Goal: Transaction & Acquisition: Purchase product/service

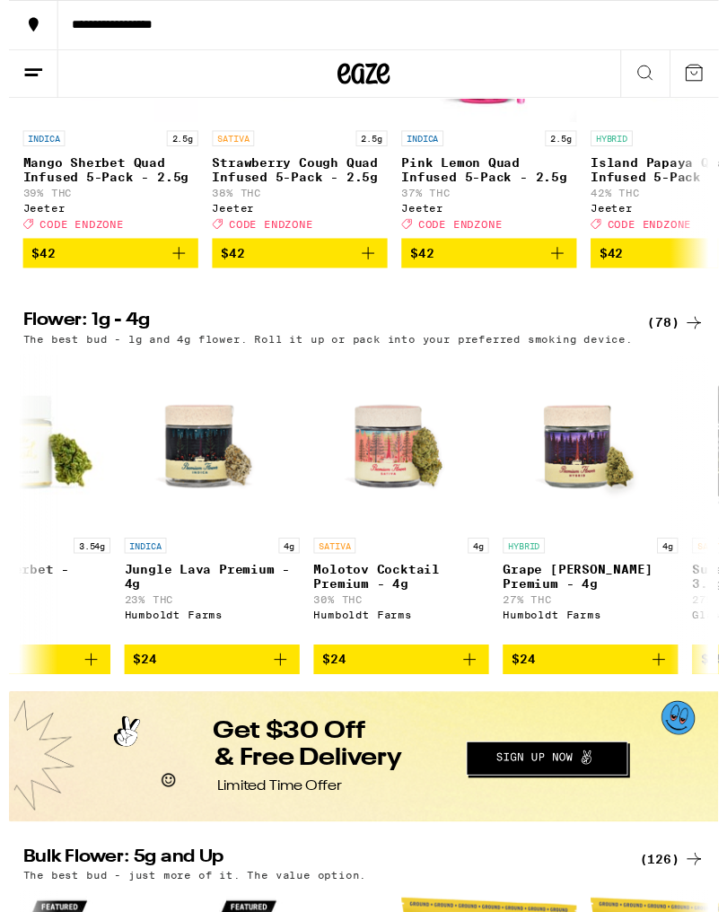
scroll to position [0, 2999]
click at [473, 686] on icon "Add to bag" at bounding box center [472, 675] width 22 height 22
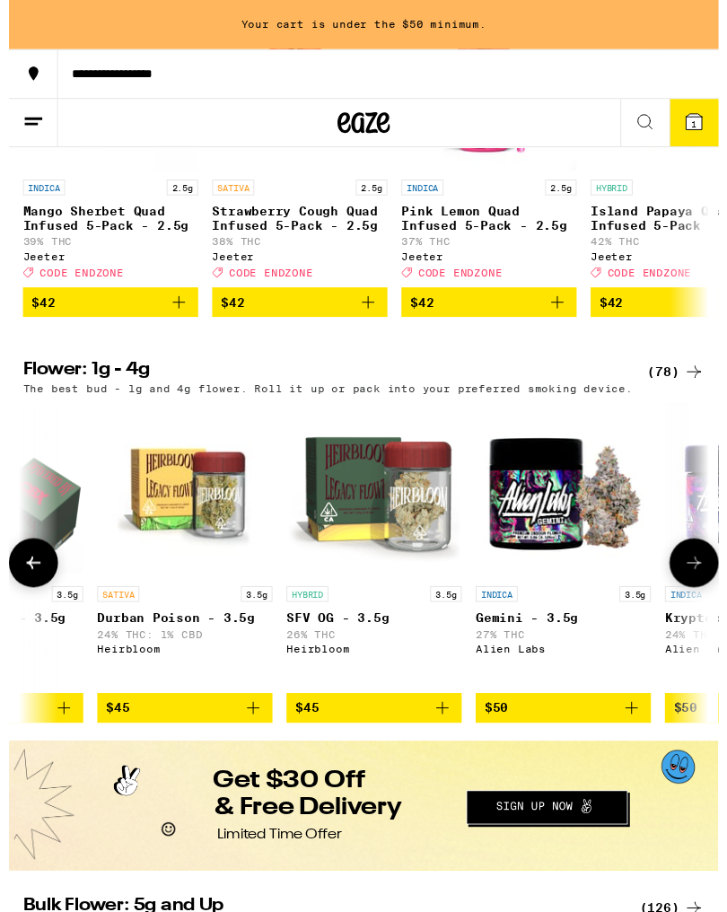
scroll to position [0, 8457]
click at [420, 736] on span "$45" at bounding box center [374, 726] width 162 height 22
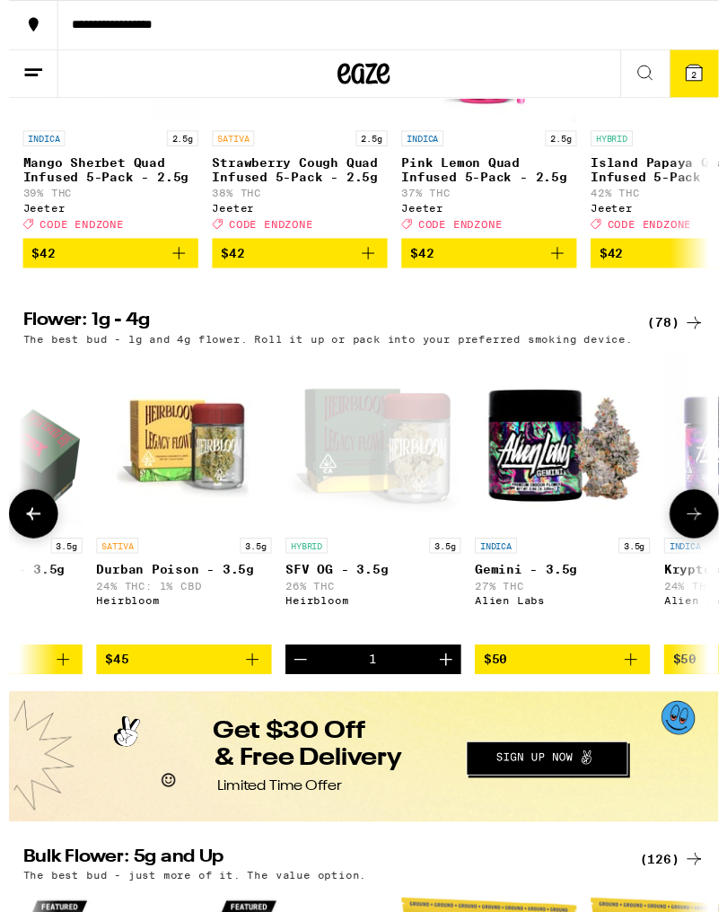
click at [296, 686] on icon "Decrement" at bounding box center [299, 675] width 22 height 22
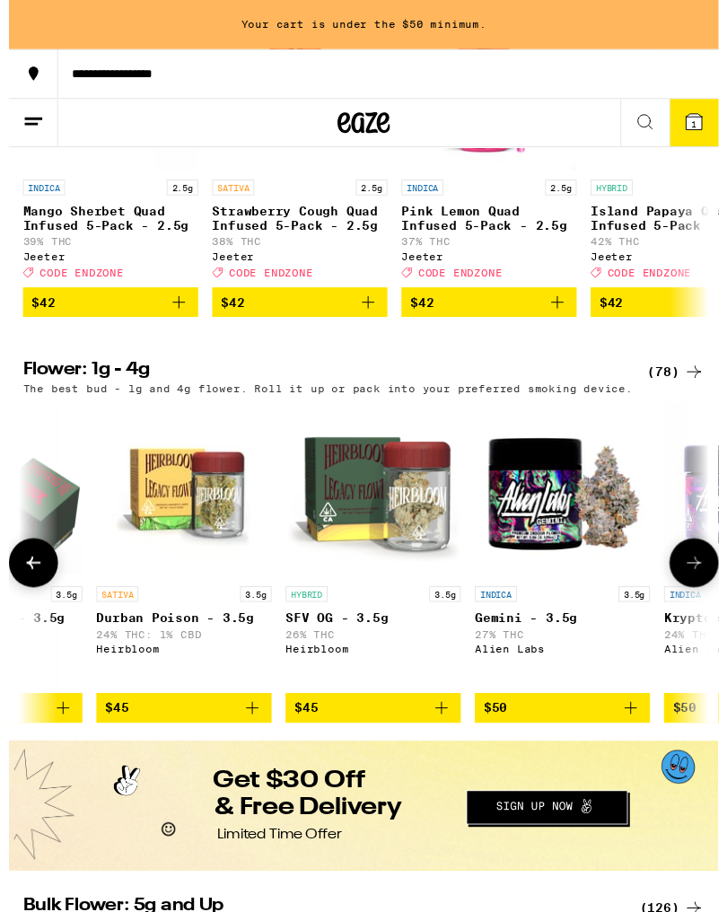
click at [423, 736] on span "$45" at bounding box center [374, 726] width 162 height 22
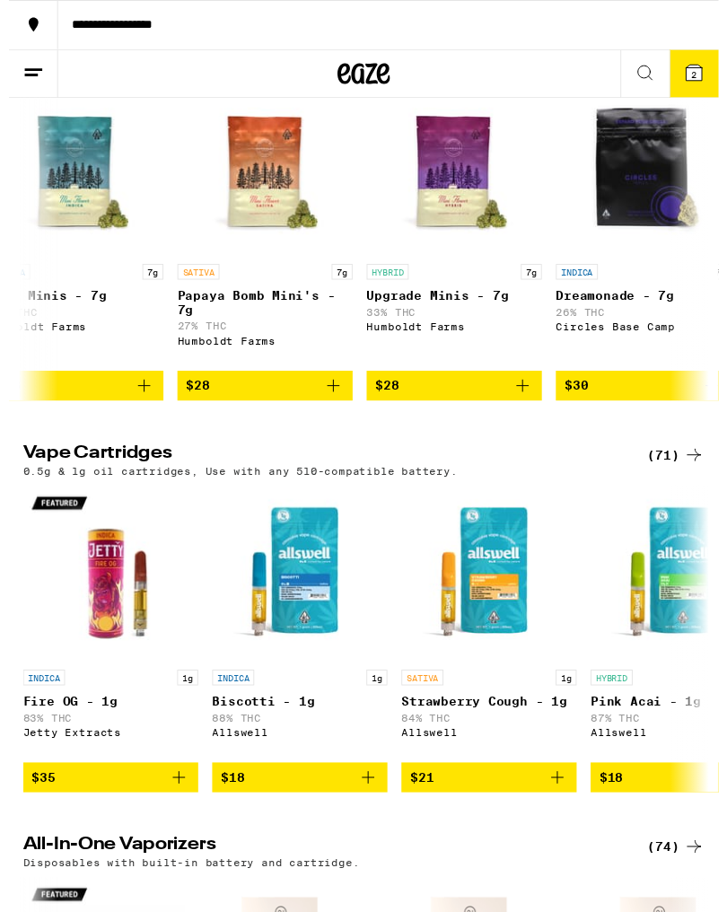
scroll to position [0, 814]
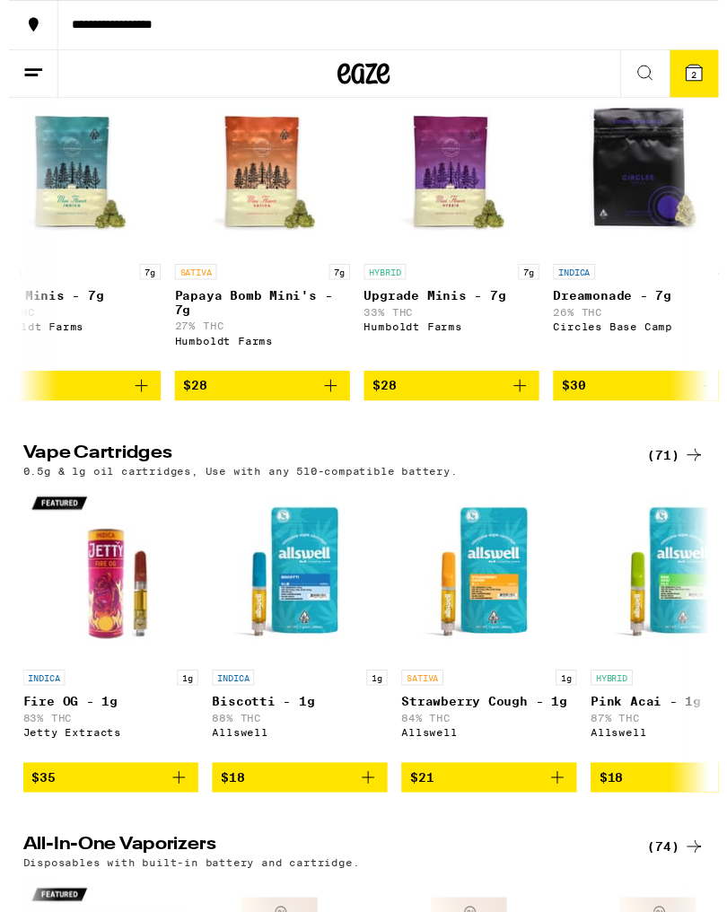
click at [282, 406] on span "$28" at bounding box center [260, 395] width 162 height 22
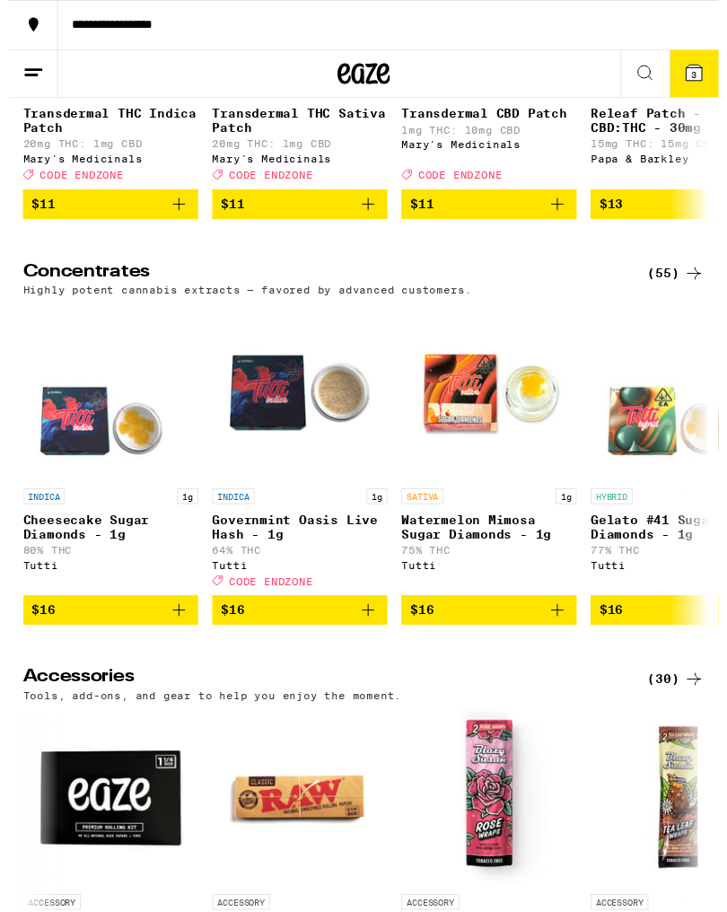
scroll to position [6347, 0]
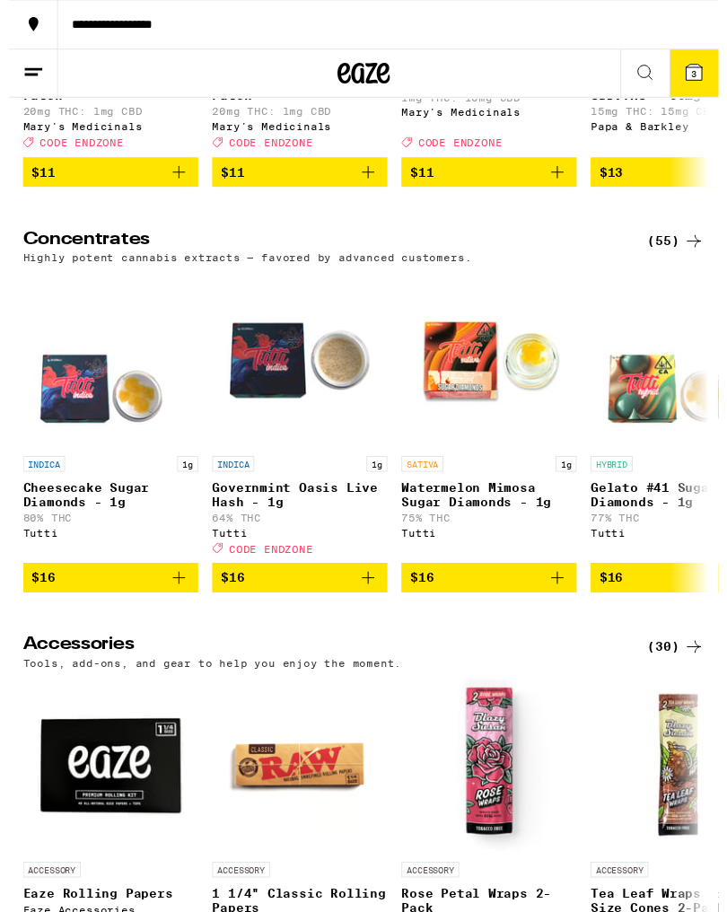
click at [275, 603] on span "$16" at bounding box center [298, 593] width 162 height 22
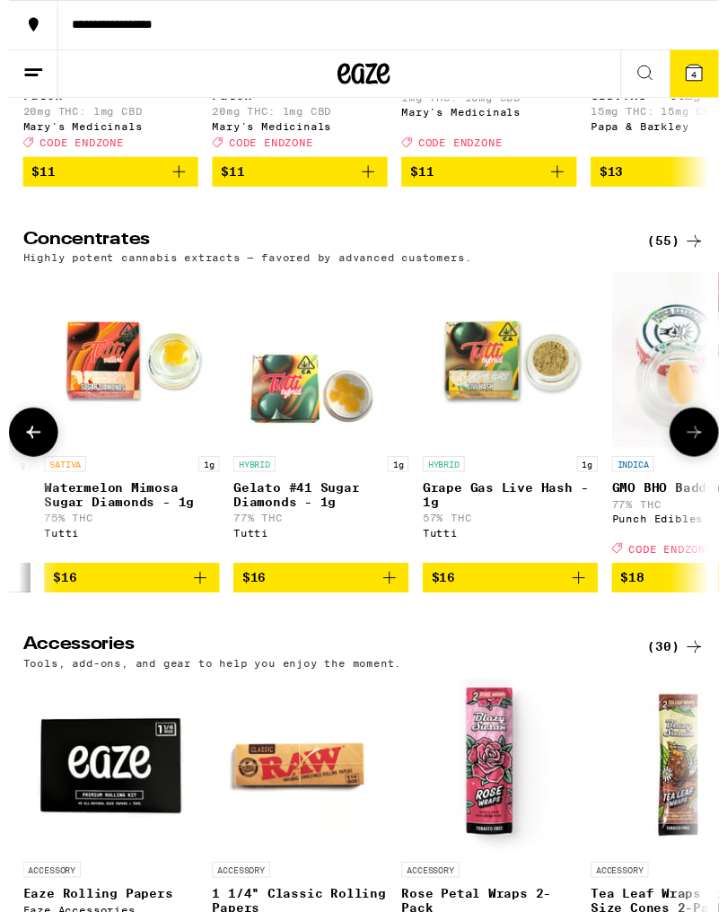
scroll to position [0, 367]
click at [580, 602] on icon "Add to bag" at bounding box center [583, 592] width 22 height 22
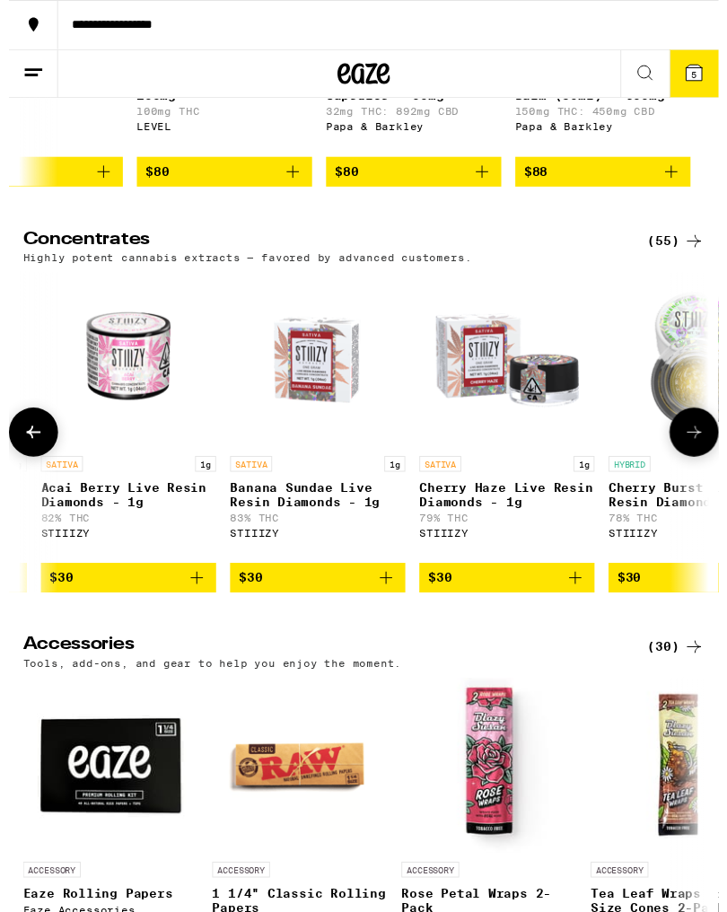
scroll to position [0, 8321]
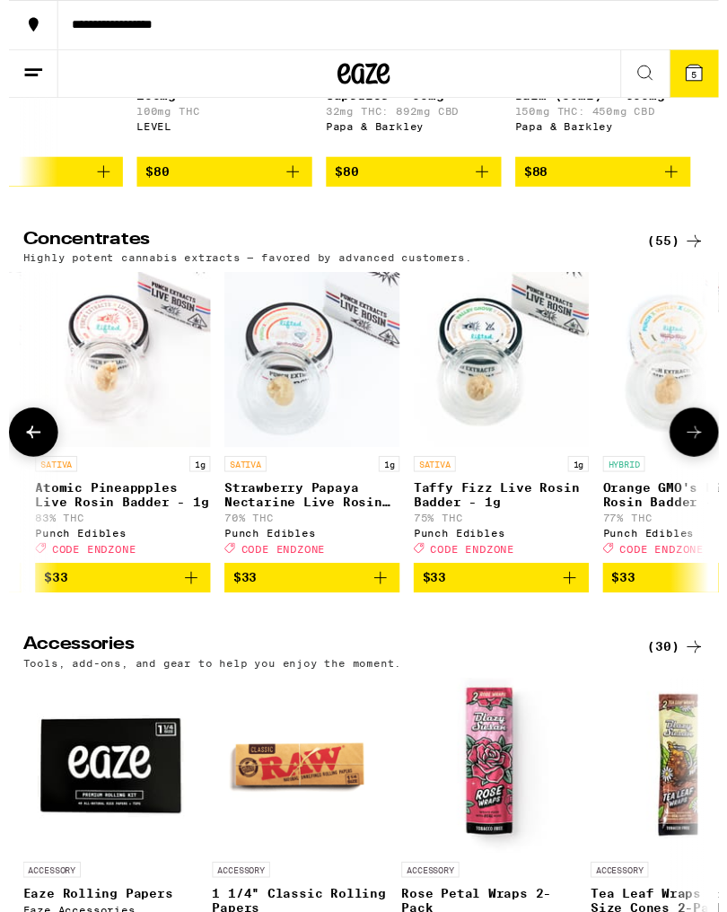
click at [557, 521] on p "Taffy Fizz Live Rosin Badder - 1g" at bounding box center [505, 506] width 180 height 29
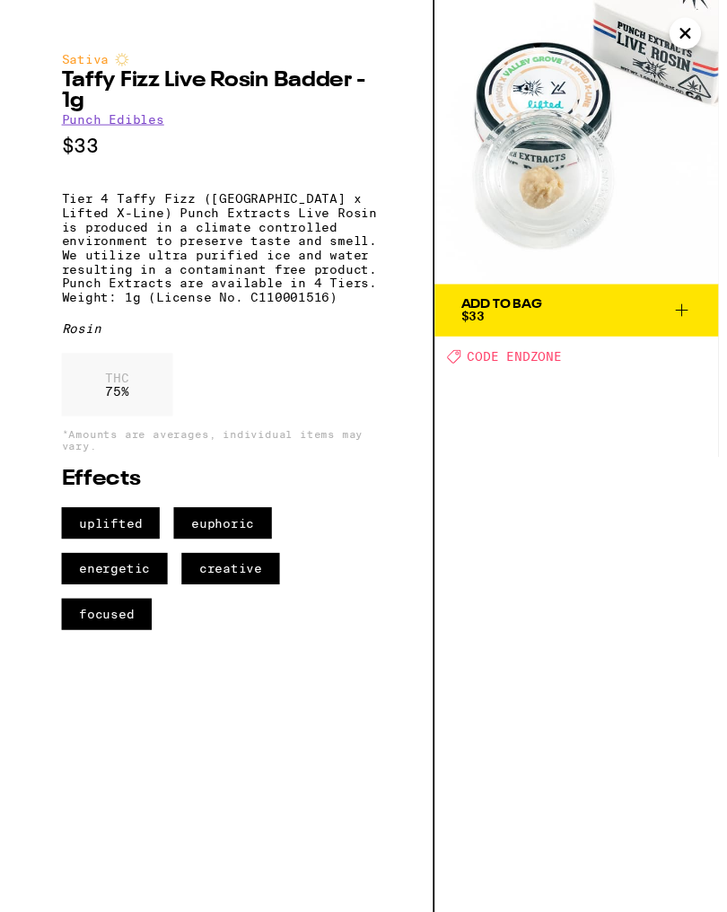
scroll to position [0, 9967]
